Goal: Task Accomplishment & Management: Use online tool/utility

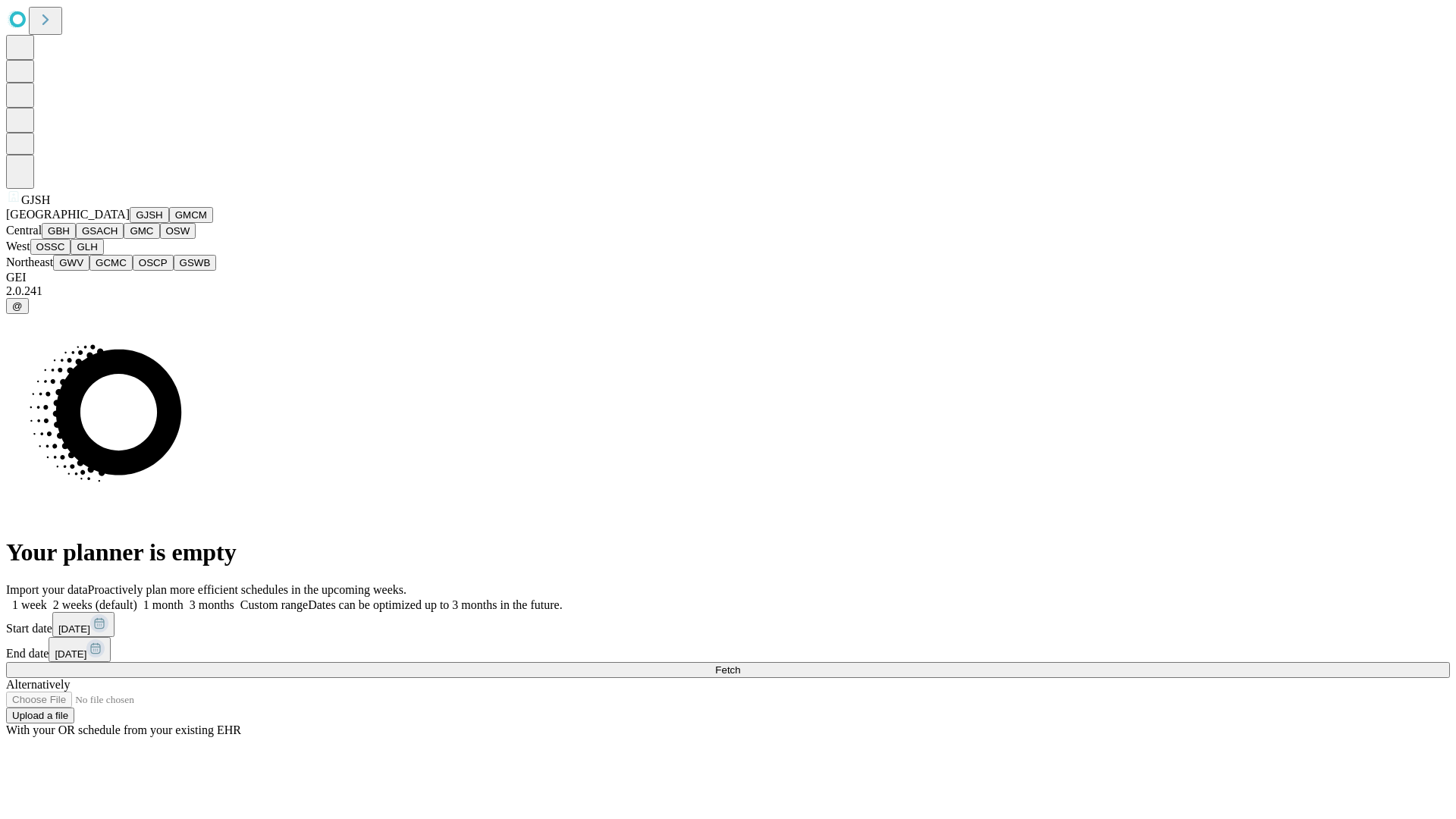
click at [129, 223] on button "GJSH" at bounding box center [149, 215] width 39 height 16
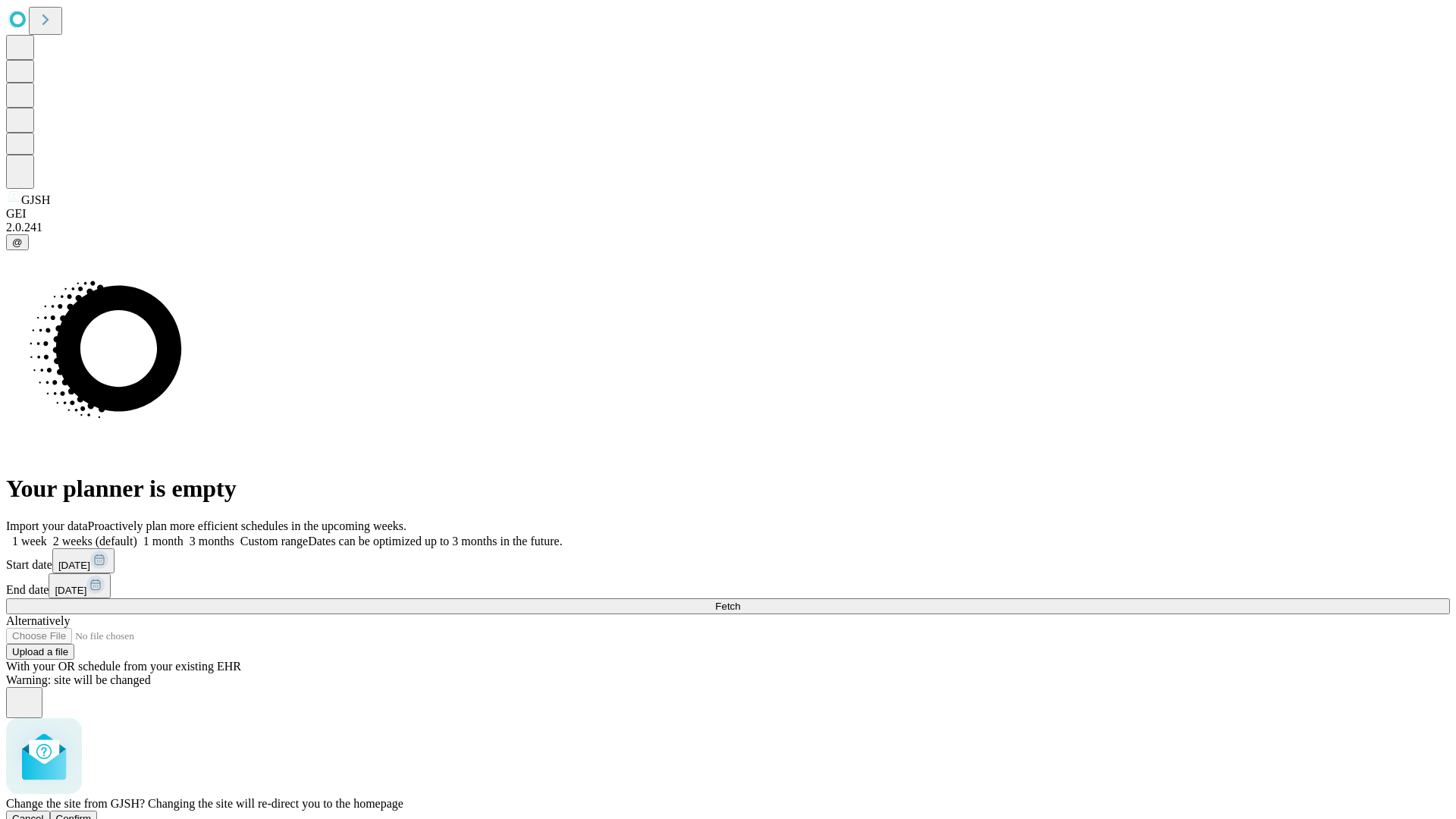
click at [92, 813] on span "Confirm" at bounding box center [74, 818] width 36 height 11
click at [137, 535] on label "2 weeks (default)" at bounding box center [92, 541] width 90 height 13
click at [740, 601] on span "Fetch" at bounding box center [727, 606] width 25 height 11
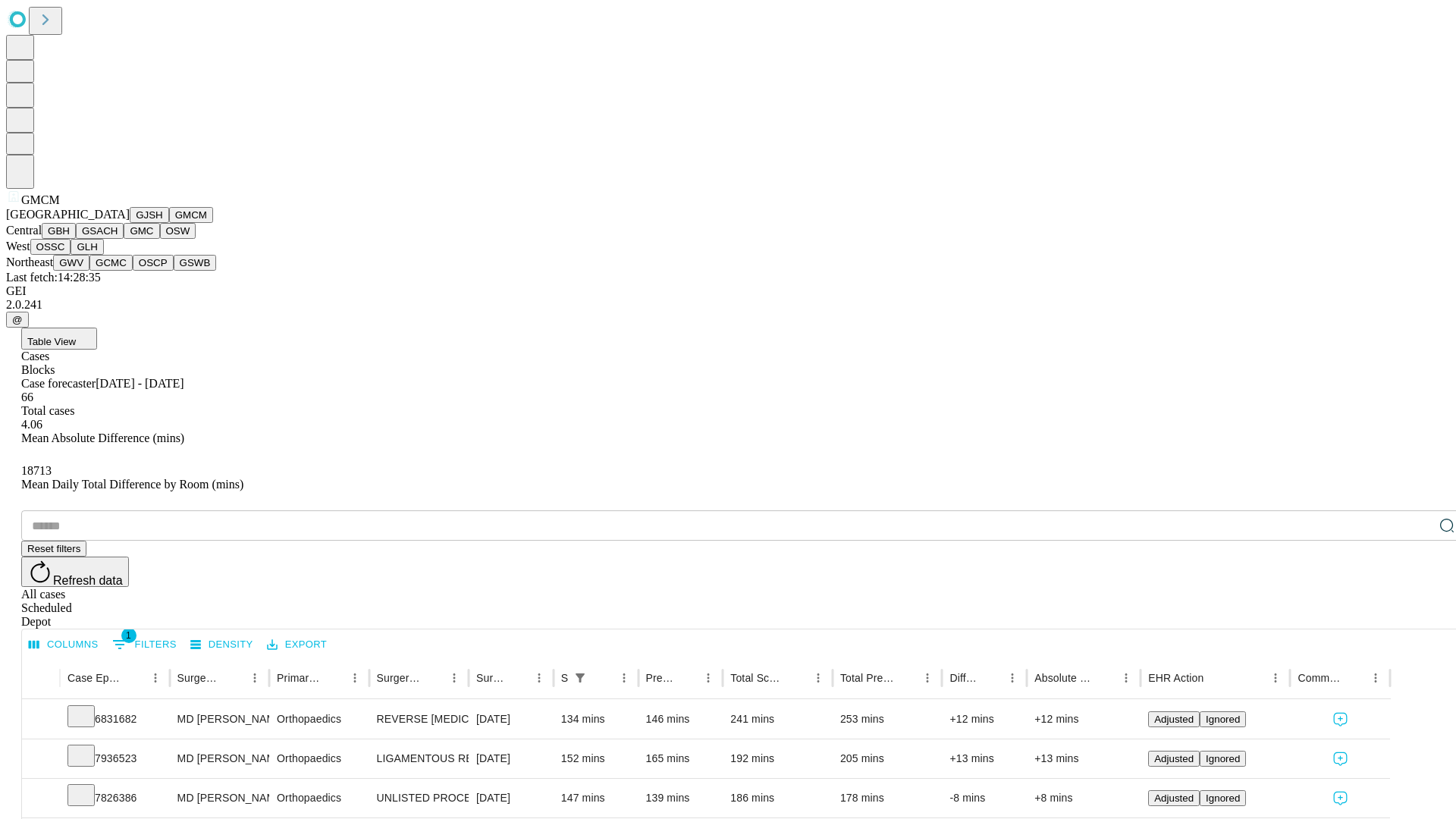
click at [76, 239] on button "GBH" at bounding box center [59, 231] width 34 height 16
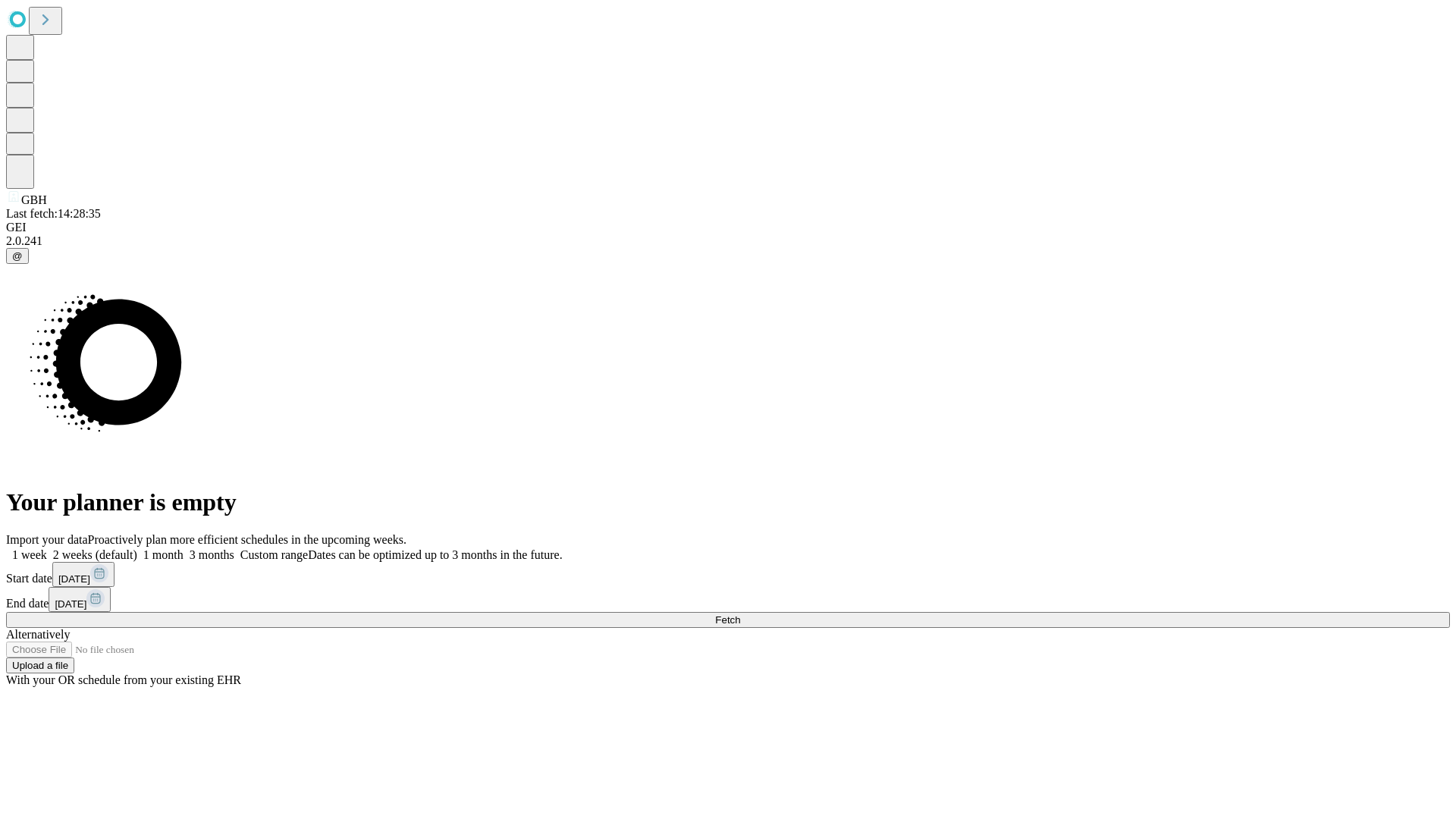
click at [137, 548] on label "2 weeks (default)" at bounding box center [92, 554] width 90 height 13
click at [740, 615] on span "Fetch" at bounding box center [727, 620] width 25 height 11
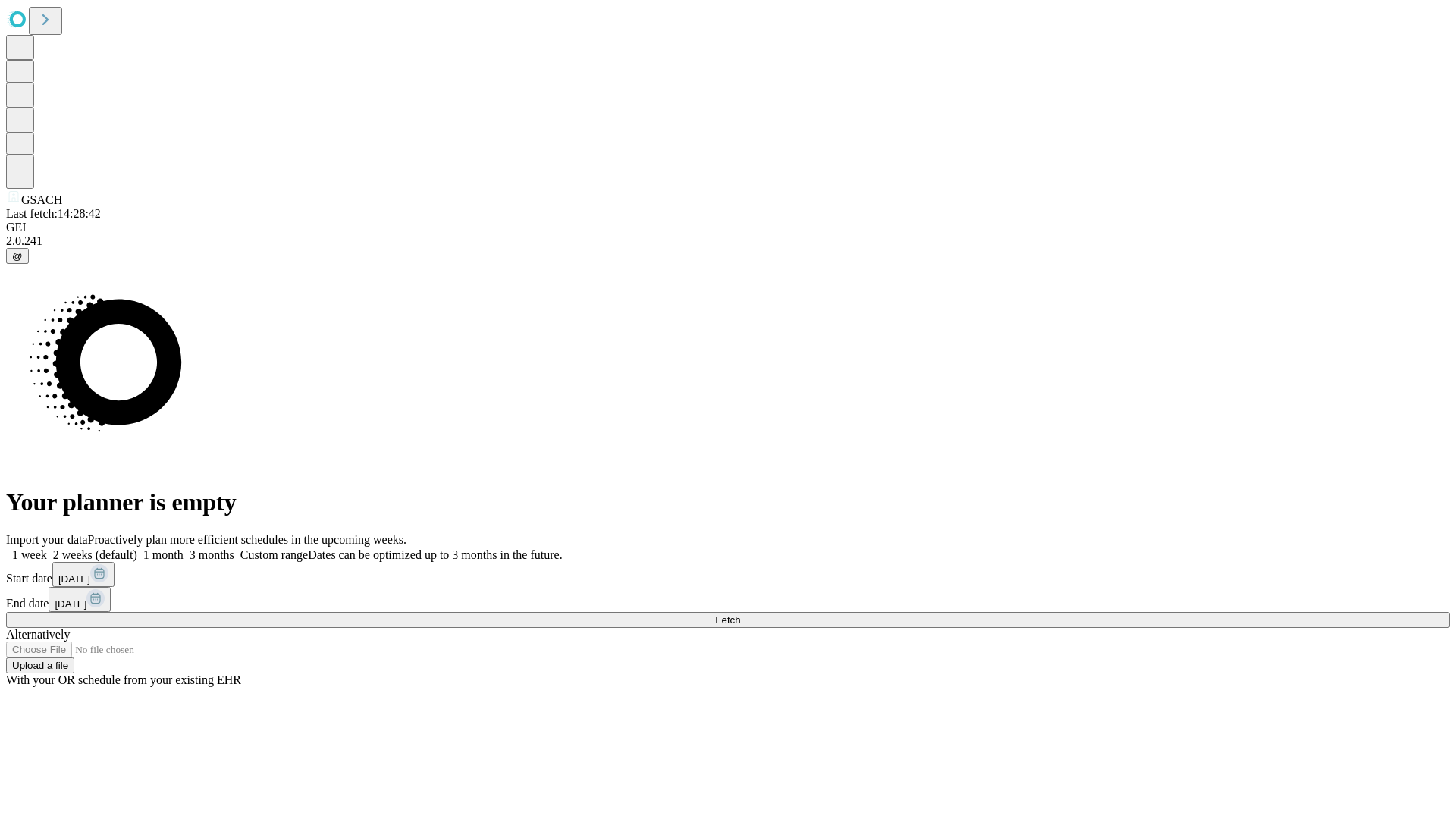
click at [137, 548] on label "2 weeks (default)" at bounding box center [92, 554] width 90 height 13
click at [740, 615] on span "Fetch" at bounding box center [727, 620] width 25 height 11
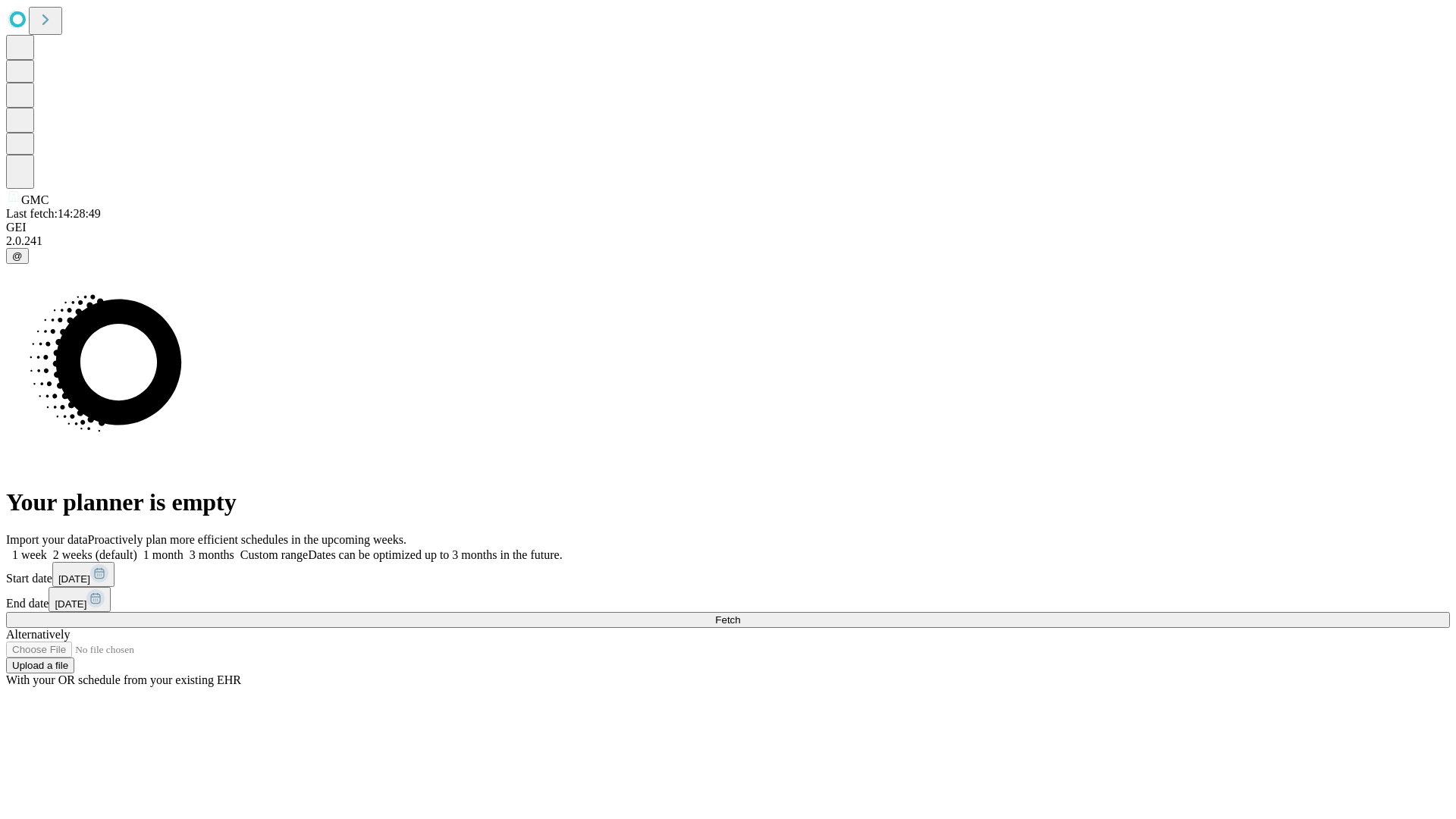
click at [137, 548] on label "2 weeks (default)" at bounding box center [92, 554] width 90 height 13
click at [740, 615] on span "Fetch" at bounding box center [727, 620] width 25 height 11
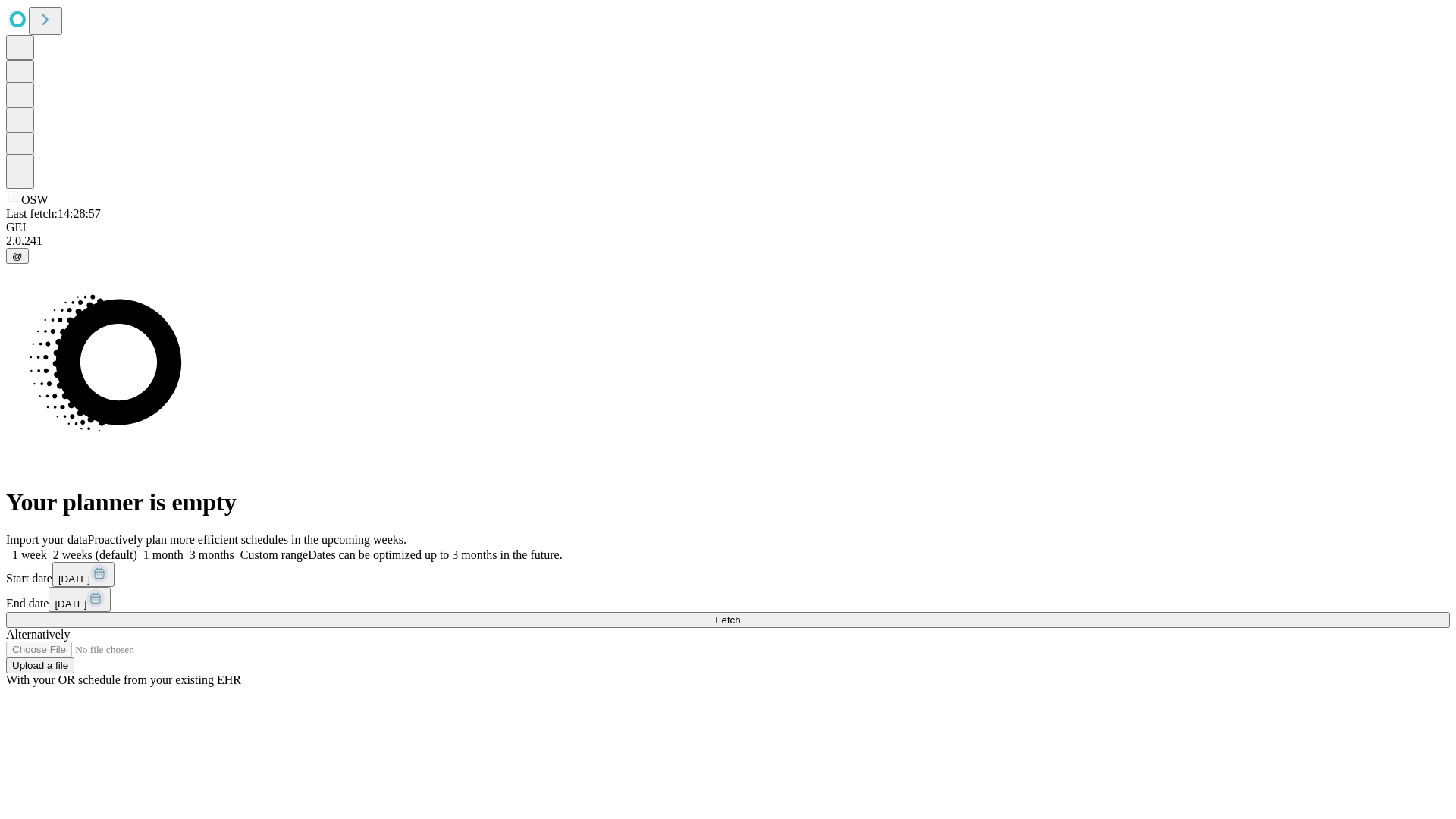
click at [740, 615] on span "Fetch" at bounding box center [727, 620] width 25 height 11
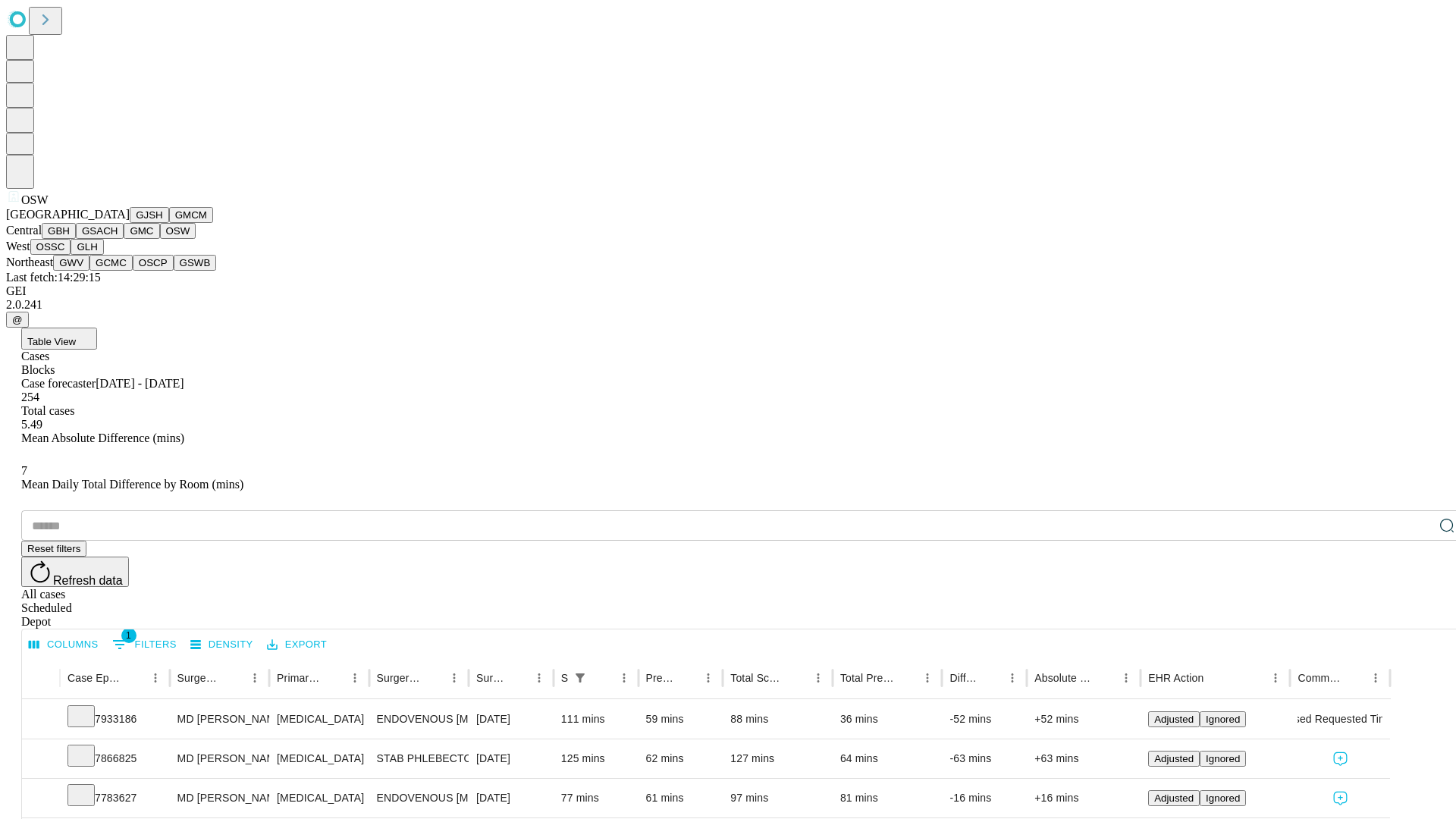
click at [71, 255] on button "OSSC" at bounding box center [51, 247] width 41 height 16
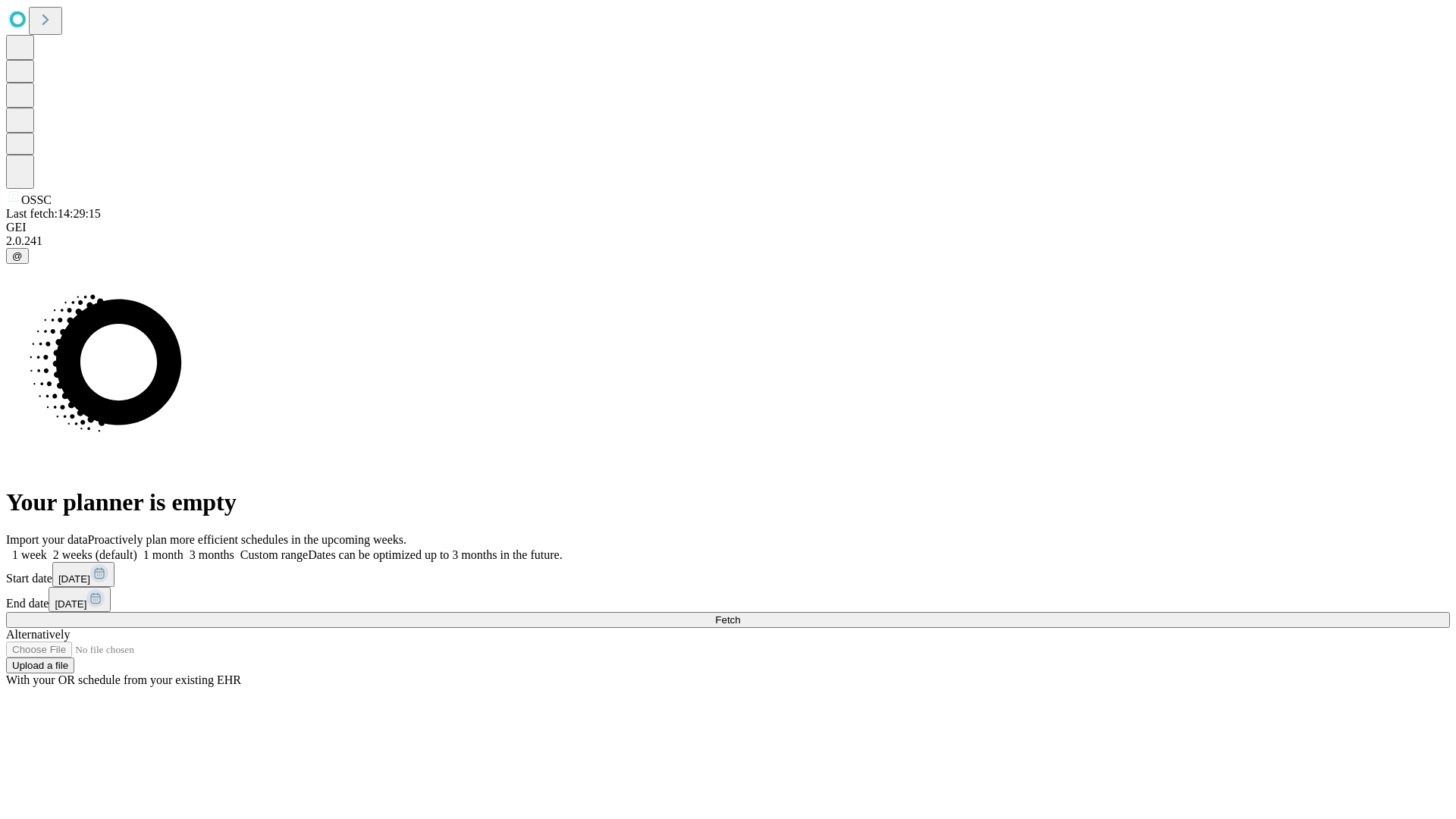
click at [137, 548] on label "2 weeks (default)" at bounding box center [92, 554] width 90 height 13
click at [740, 615] on span "Fetch" at bounding box center [727, 620] width 25 height 11
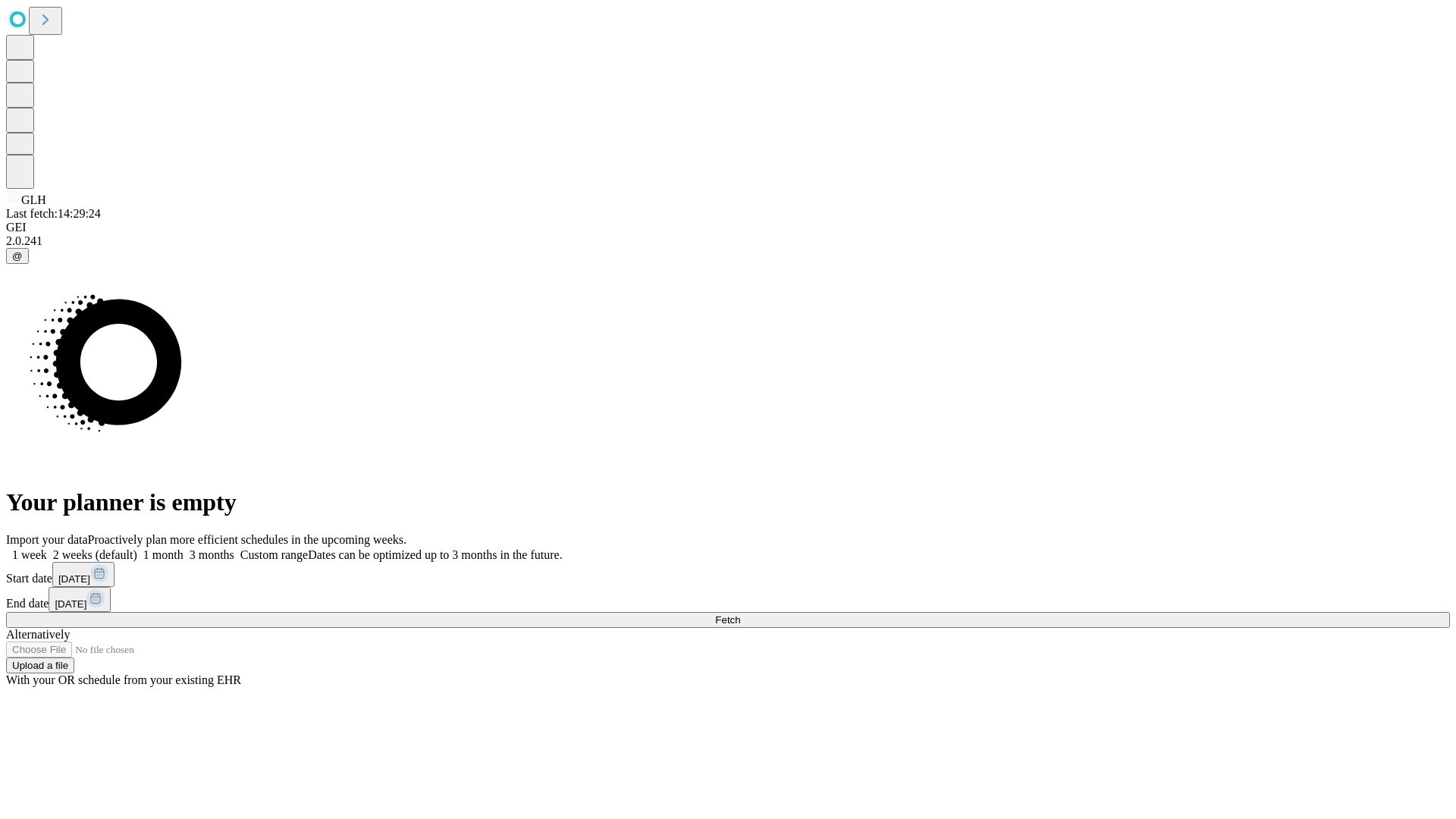
click at [137, 548] on label "2 weeks (default)" at bounding box center [92, 554] width 90 height 13
click at [740, 615] on span "Fetch" at bounding box center [727, 620] width 25 height 11
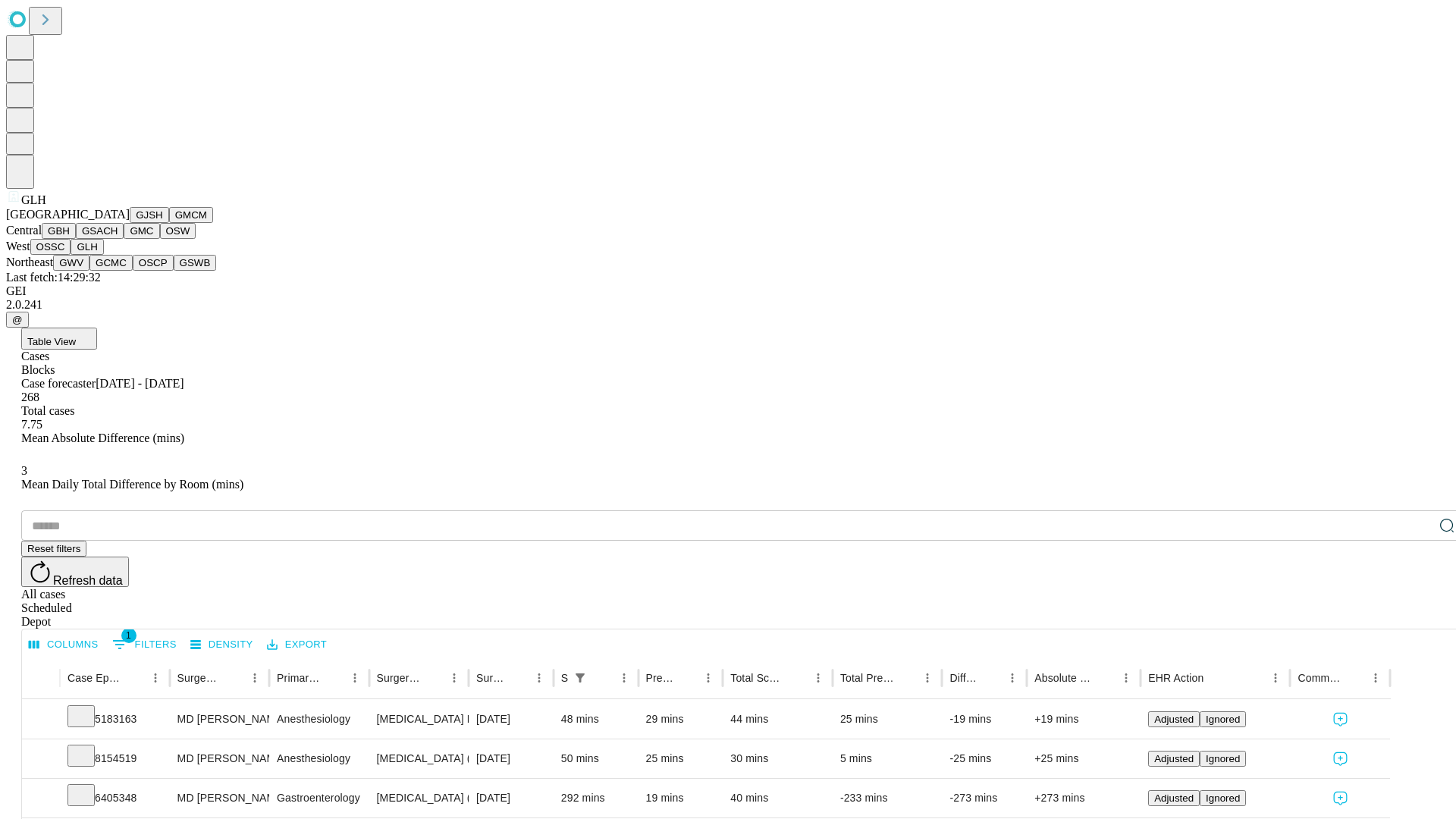
click at [89, 271] on button "GWV" at bounding box center [71, 262] width 37 height 16
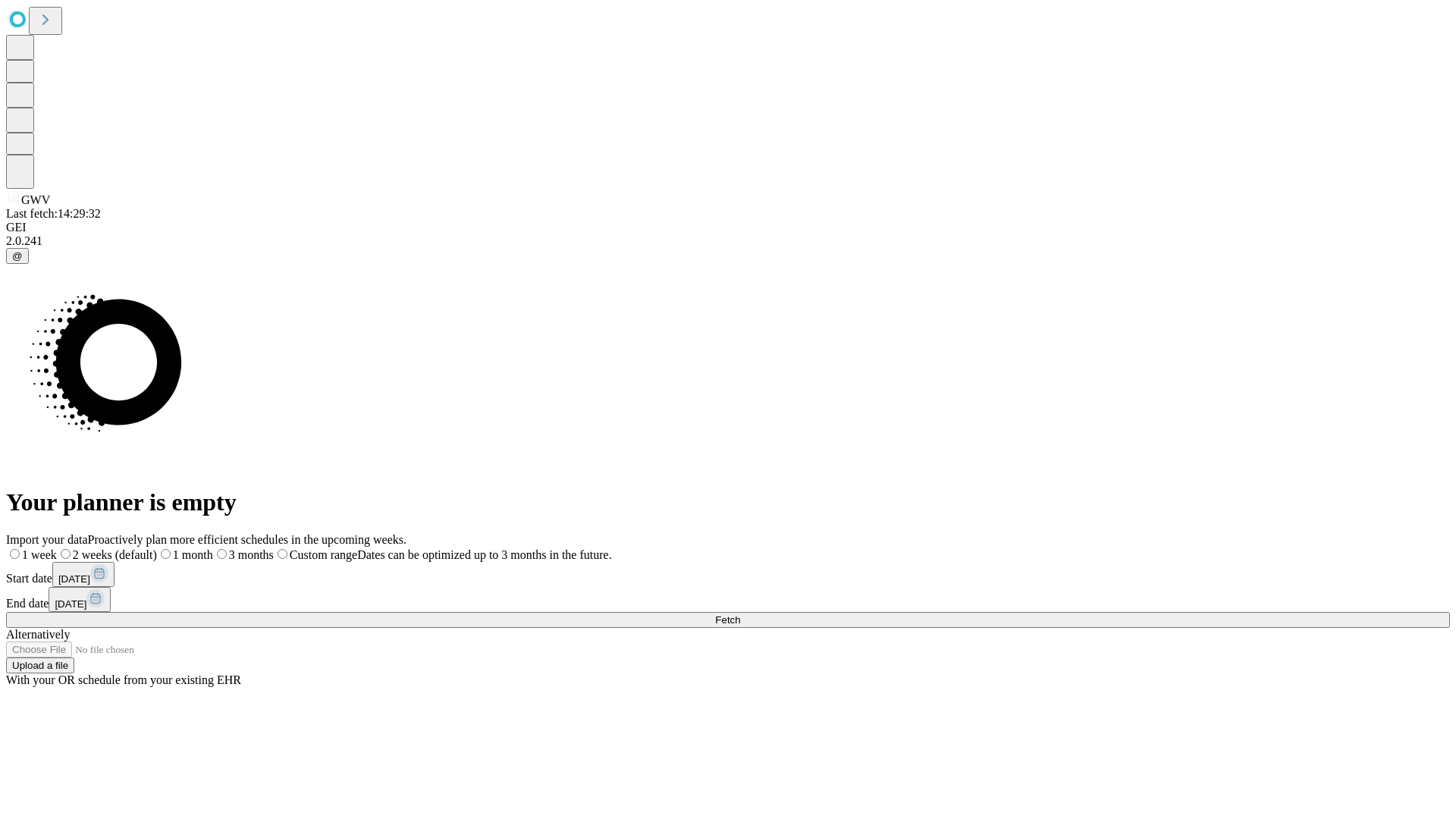
click at [157, 548] on label "2 weeks (default)" at bounding box center [107, 554] width 100 height 13
click at [740, 615] on span "Fetch" at bounding box center [727, 620] width 25 height 11
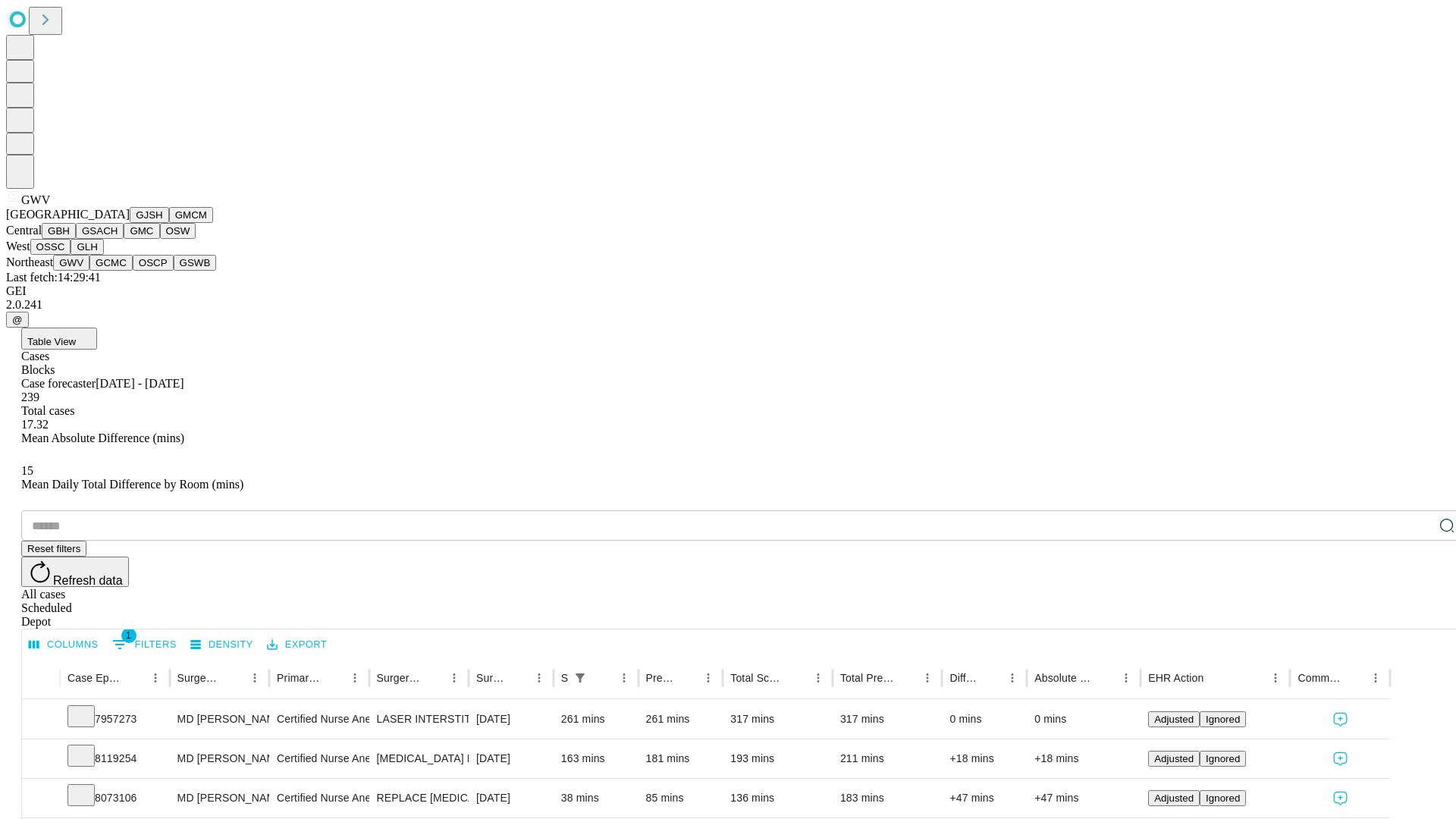
click at [117, 271] on button "GCMC" at bounding box center [111, 262] width 43 height 16
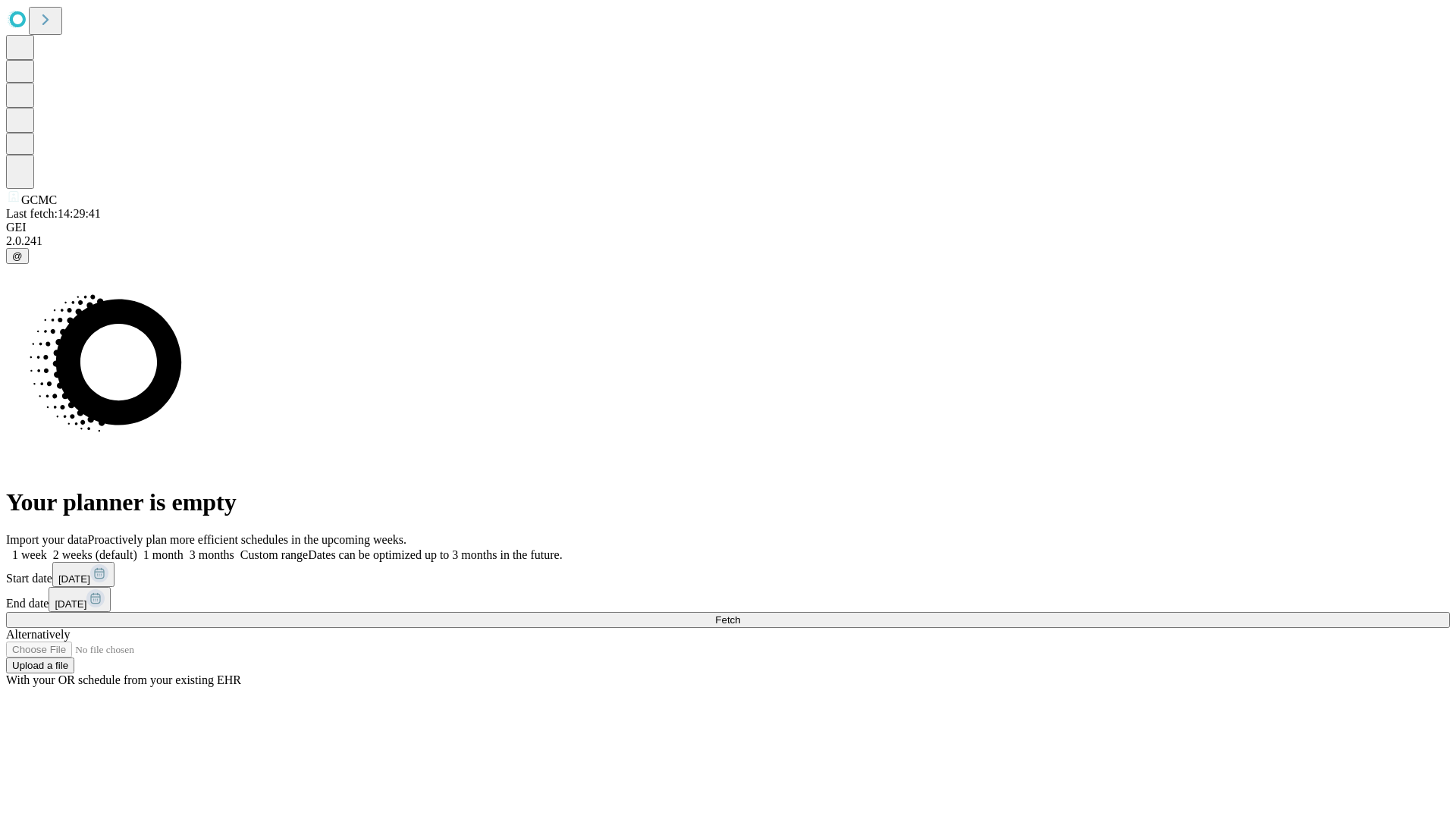
click at [137, 548] on label "2 weeks (default)" at bounding box center [92, 554] width 90 height 13
click at [740, 615] on span "Fetch" at bounding box center [727, 620] width 25 height 11
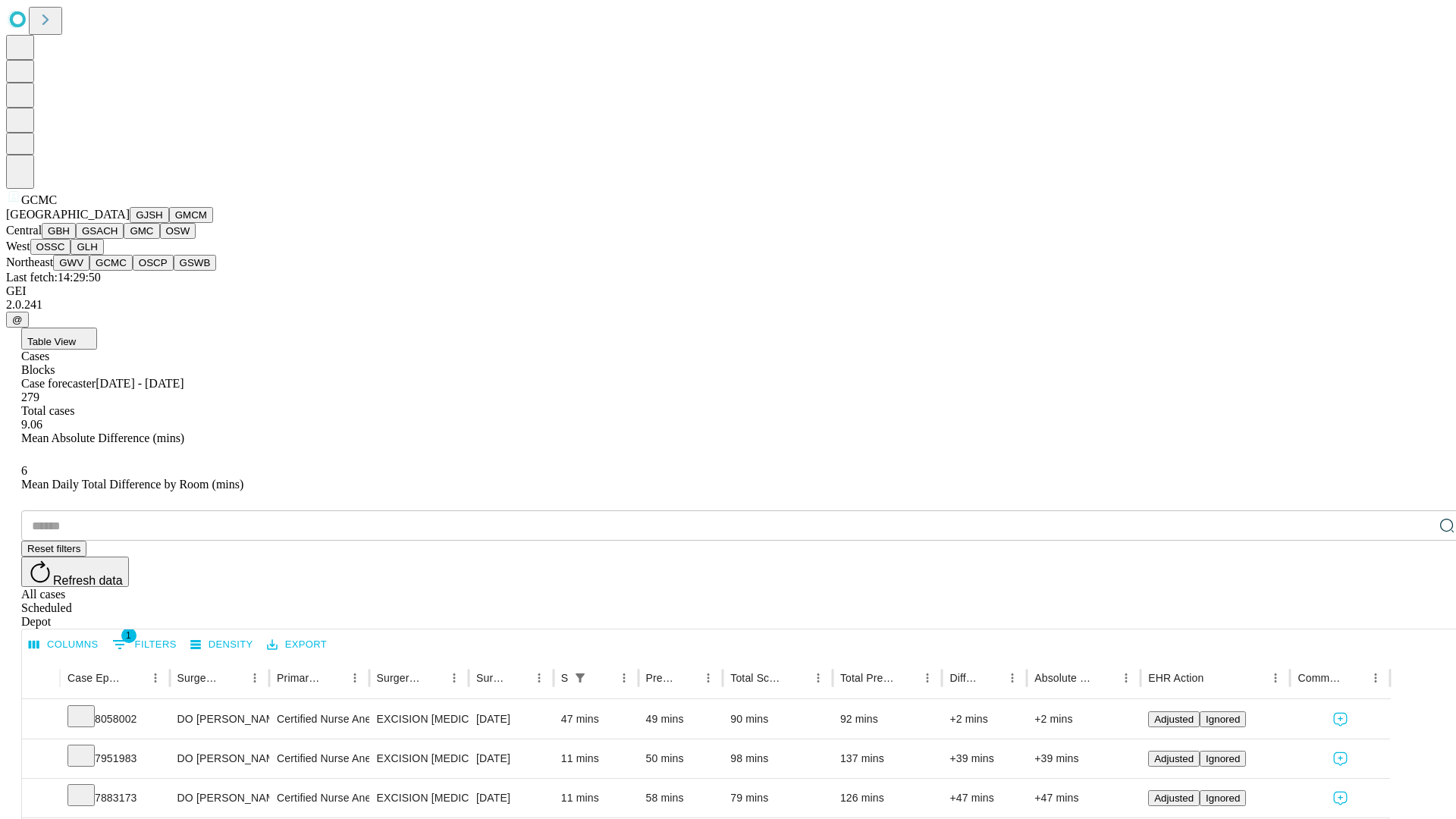
click at [133, 271] on button "OSCP" at bounding box center [153, 262] width 41 height 16
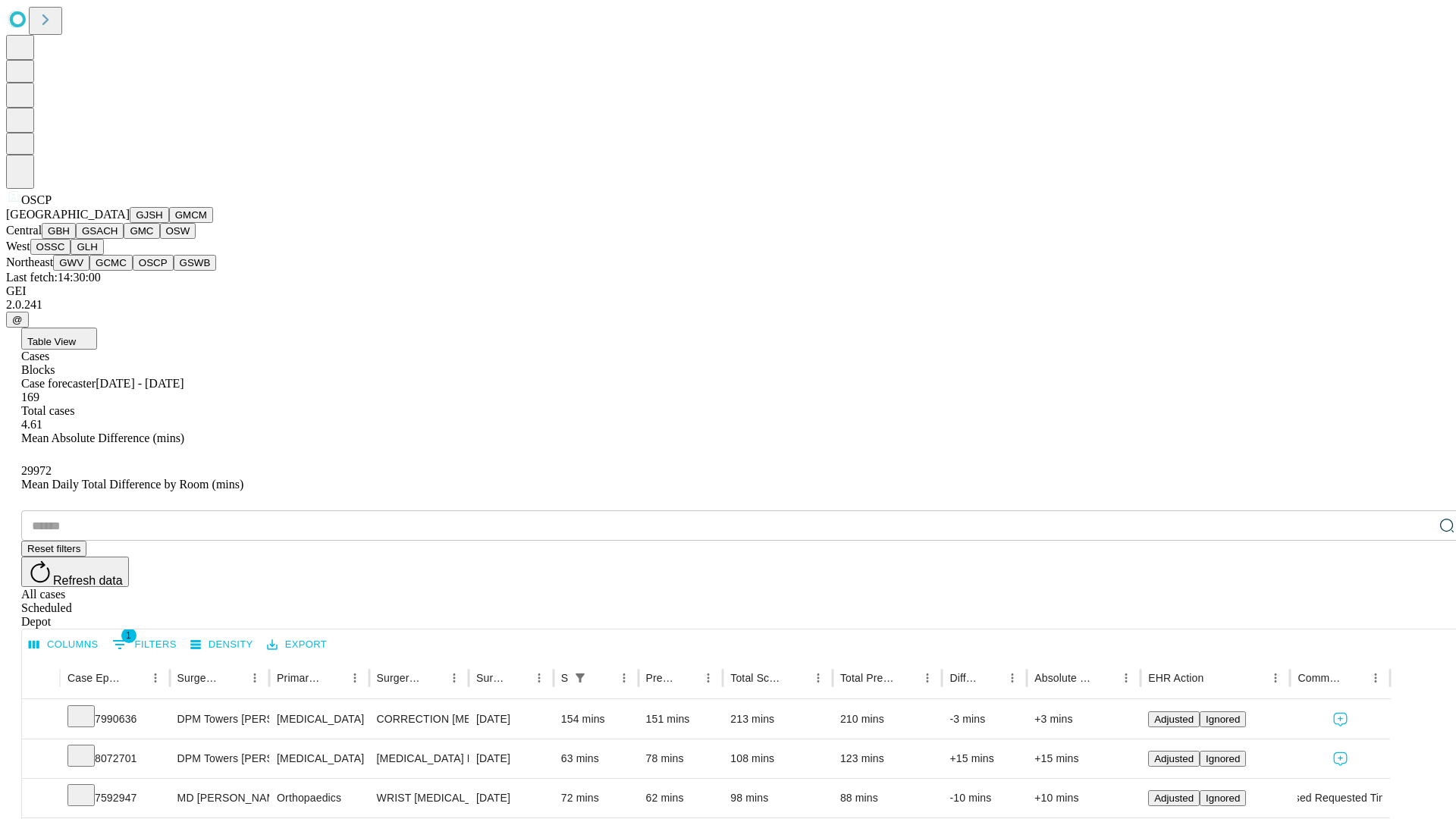
click at [174, 271] on button "GSWB" at bounding box center [195, 262] width 43 height 16
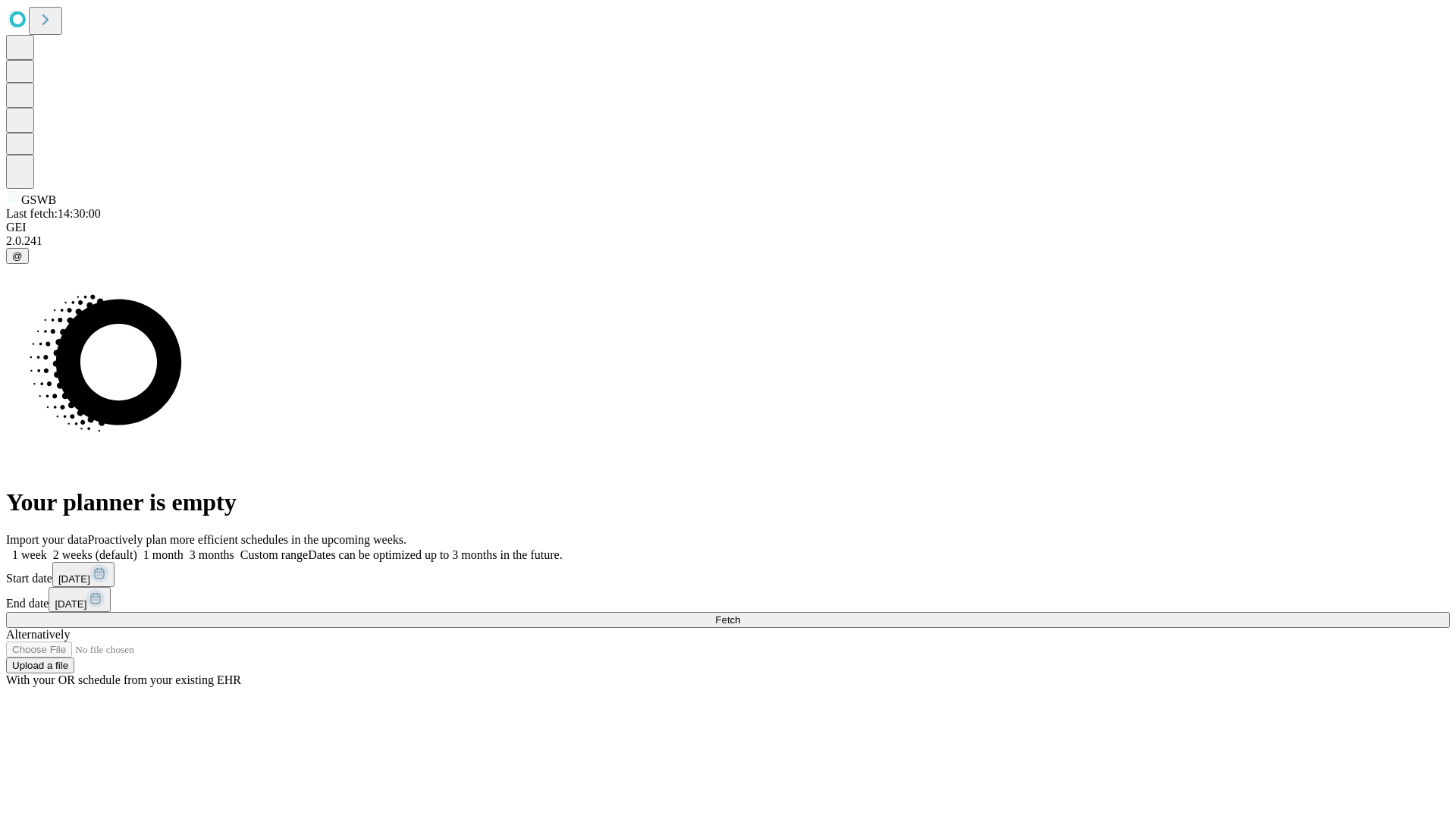
click at [137, 548] on label "2 weeks (default)" at bounding box center [92, 554] width 90 height 13
click at [740, 615] on span "Fetch" at bounding box center [727, 620] width 25 height 11
